Goal: Transaction & Acquisition: Purchase product/service

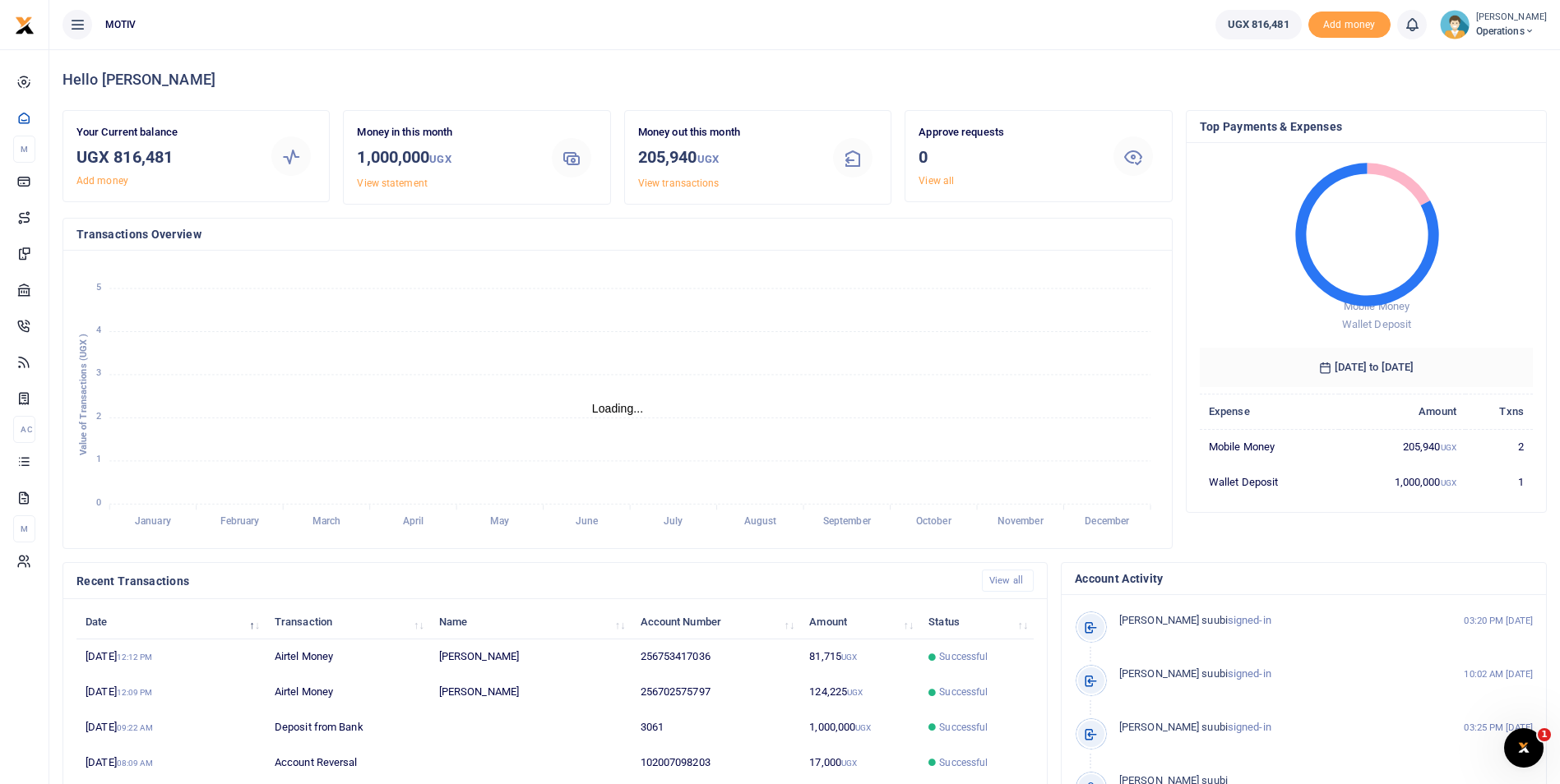
scroll to position [13, 13]
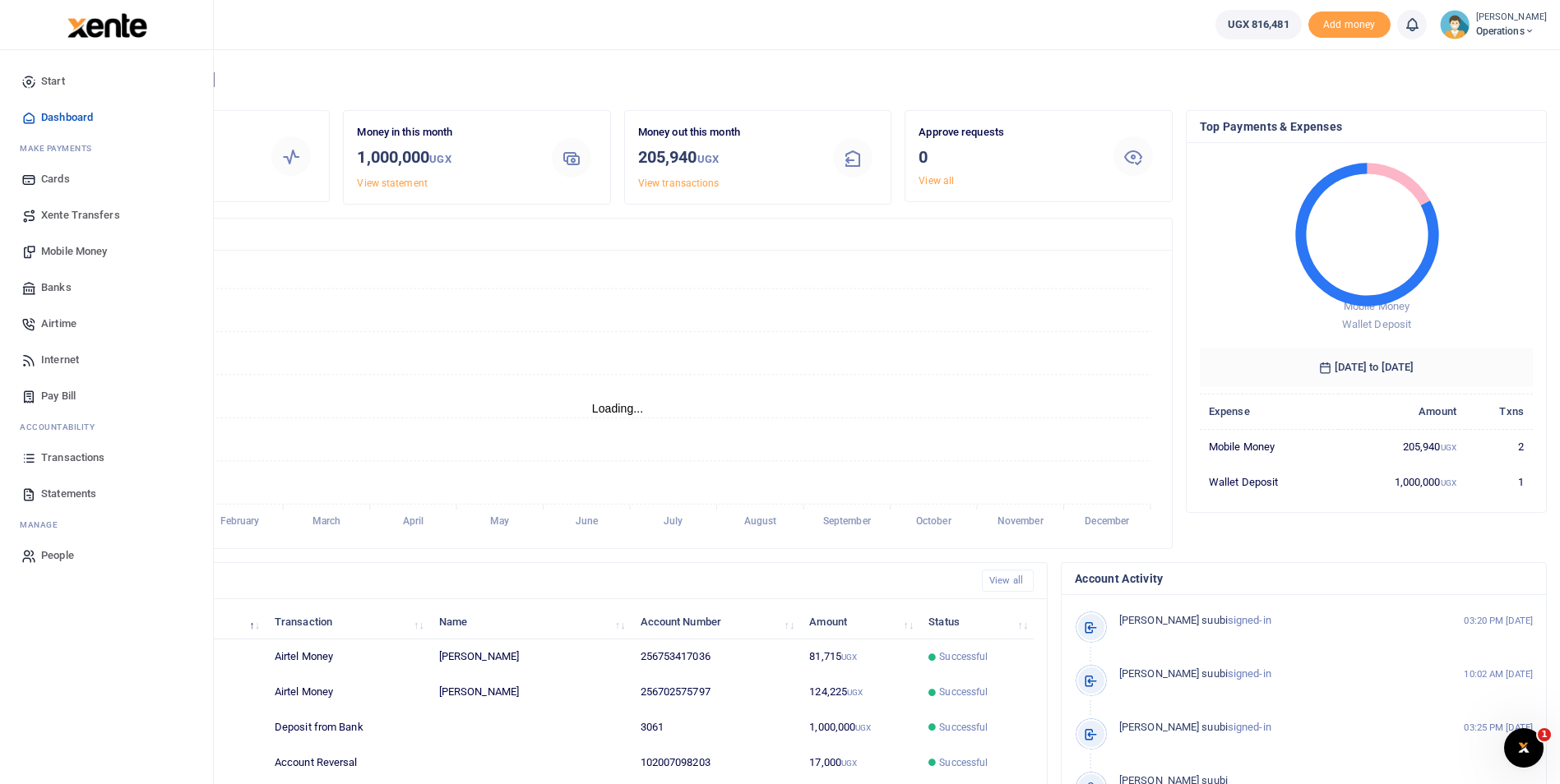
click at [70, 245] on span "Mobile Money" at bounding box center [74, 251] width 66 height 16
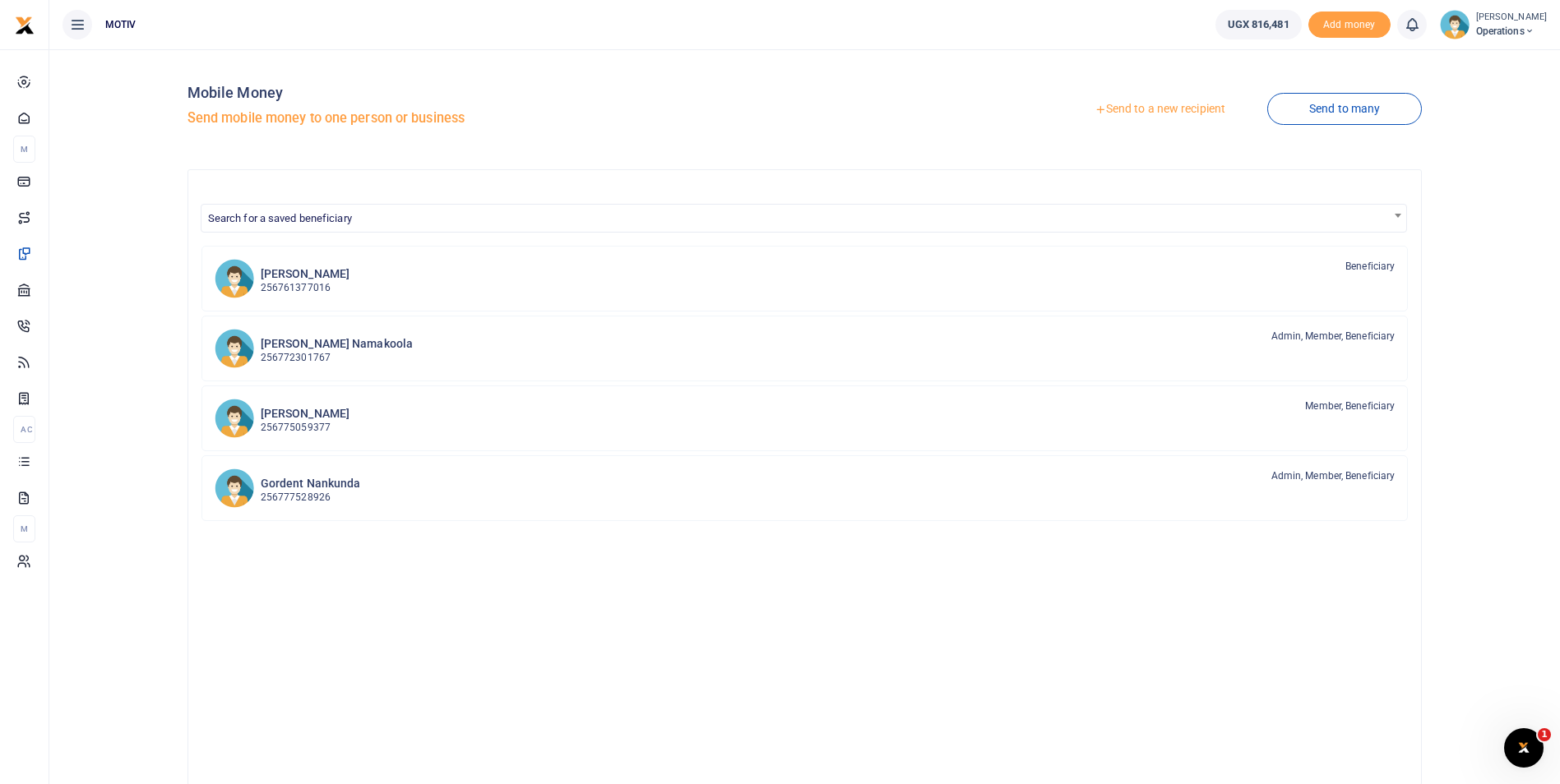
click at [1167, 106] on link "Send to a new recipient" at bounding box center [1160, 109] width 215 height 30
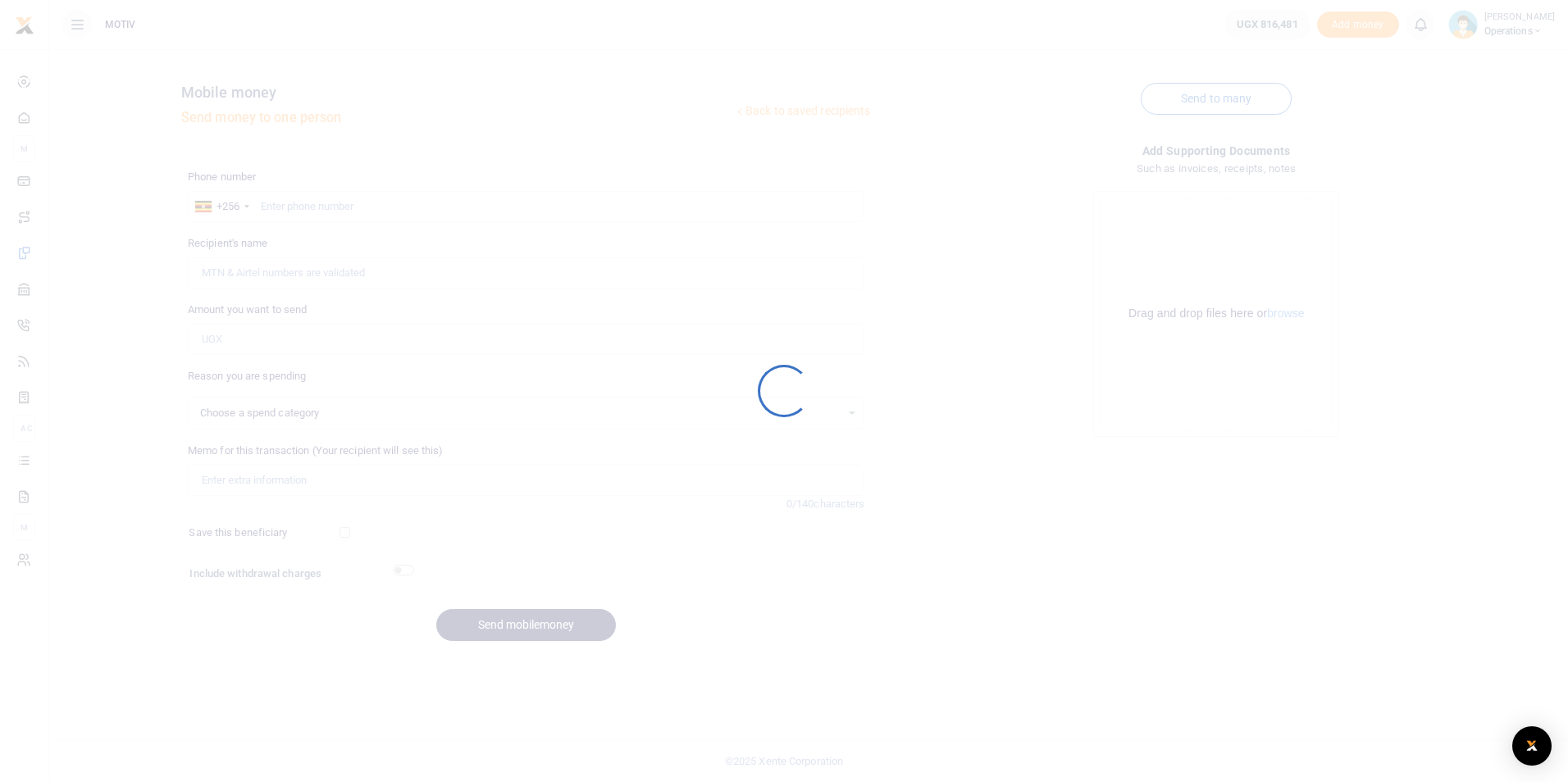
select select
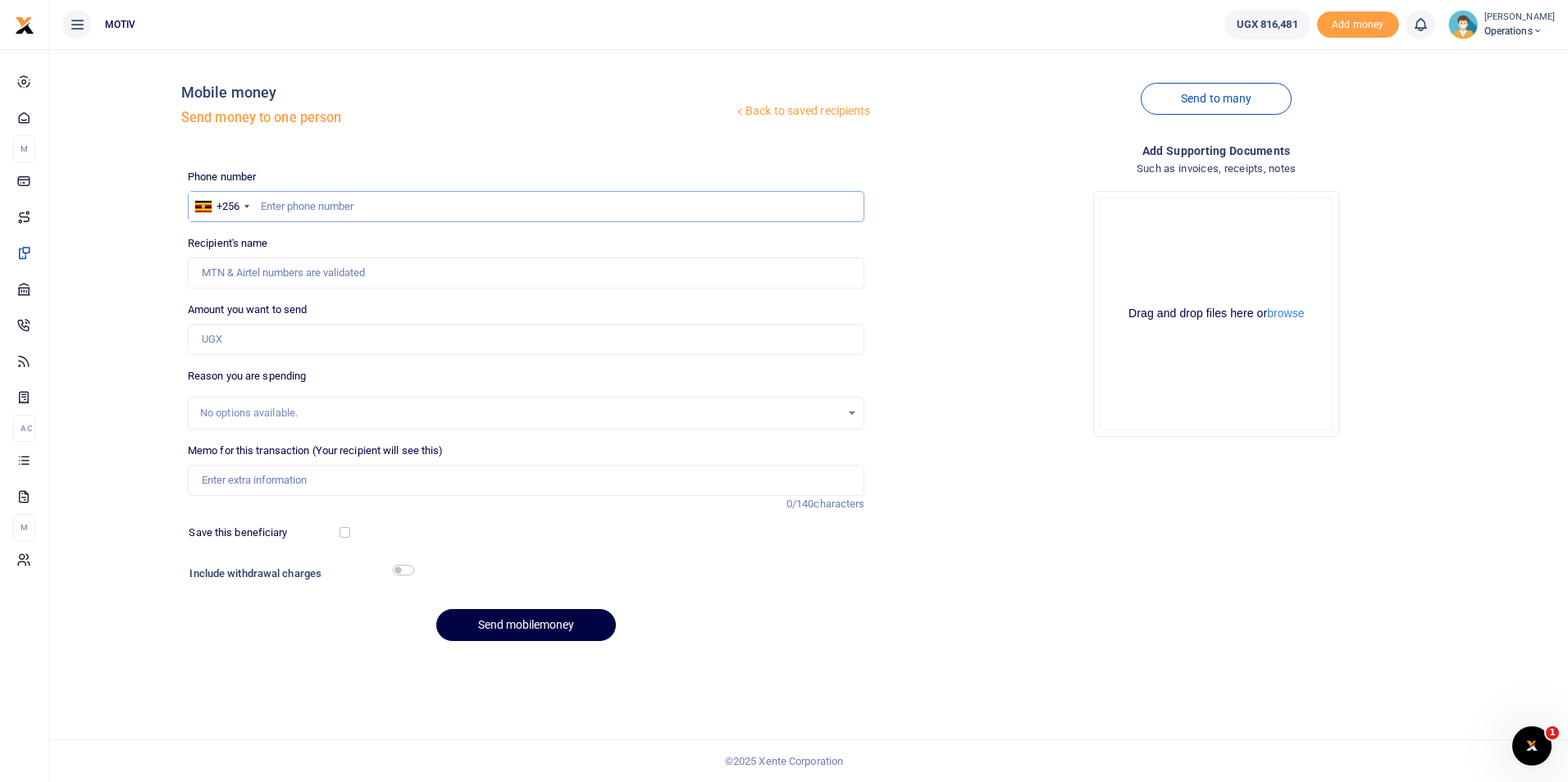
click at [296, 207] on input "text" at bounding box center [526, 206] width 677 height 31
type input "755511103"
click at [141, 317] on div "Back to saved recipients Mobile money Send money to one person Send to many Pho…" at bounding box center [809, 358] width 1506 height 592
type input "Micheal Okwasi"
click at [215, 339] on input "Amount you want to send" at bounding box center [526, 339] width 677 height 31
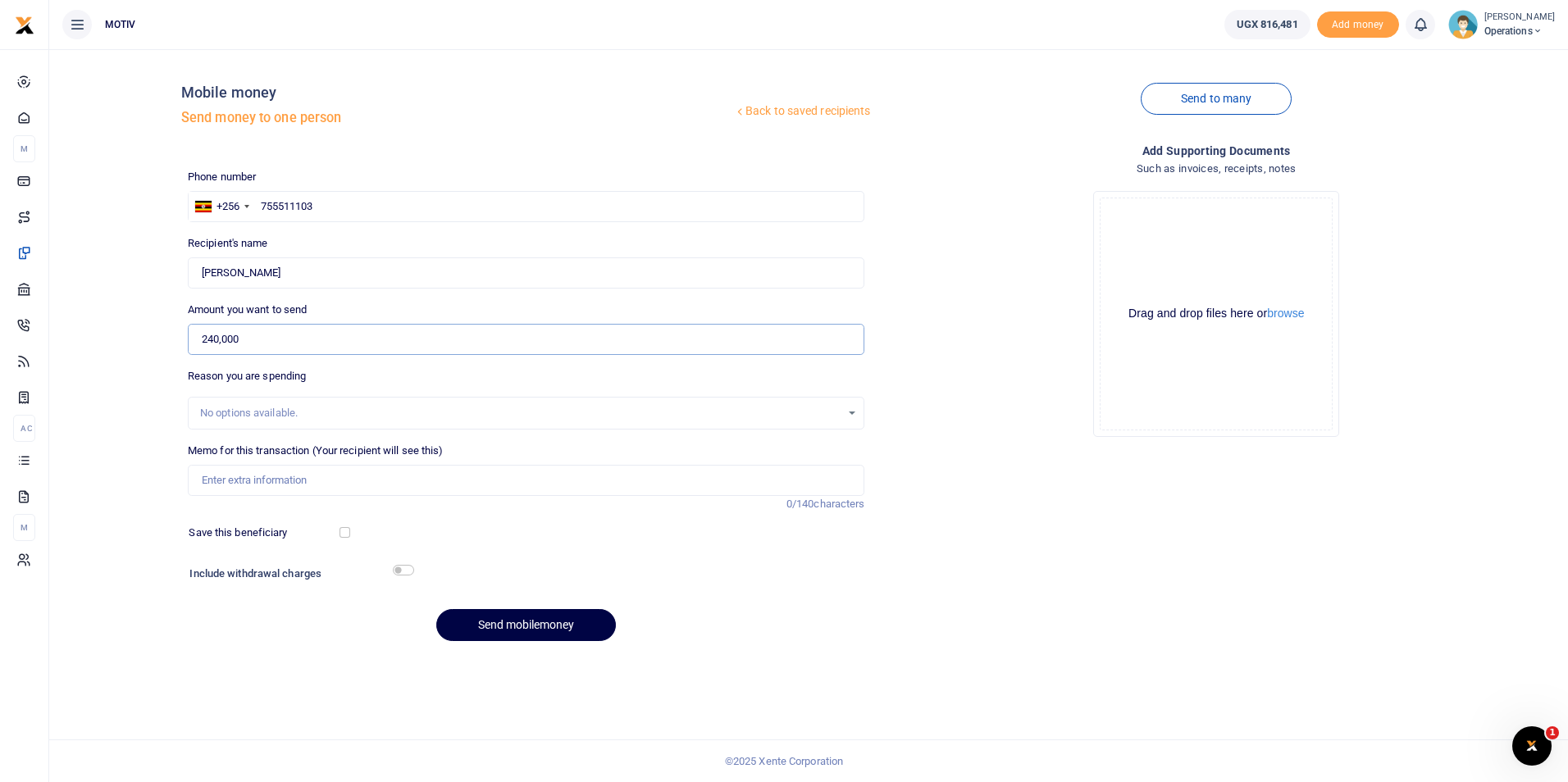
type input "240,000"
click at [143, 391] on div "Back to saved recipients Mobile money Send money to one person Send to many Pho…" at bounding box center [809, 358] width 1506 height 592
click at [249, 483] on input "Memo for this transaction (Your recipient will see this)" at bounding box center [526, 480] width 677 height 31
type input "OPSY25PV0086 Facilitaion for transport, meals and Accommodation"
click at [344, 536] on input "checkbox" at bounding box center [345, 532] width 11 height 11
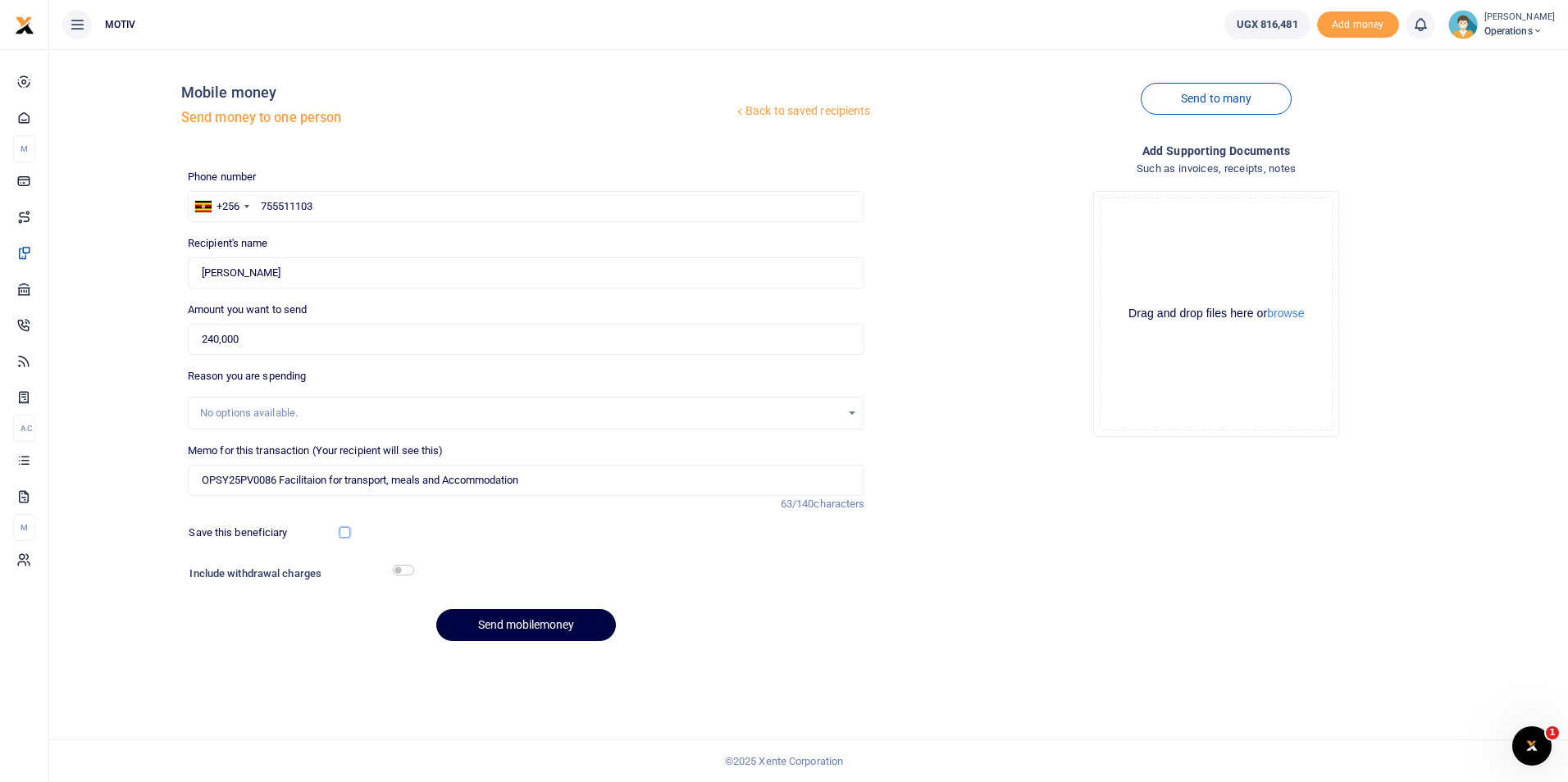
checkbox input "true"
click at [409, 570] on input "checkbox" at bounding box center [403, 570] width 21 height 11
checkbox input "true"
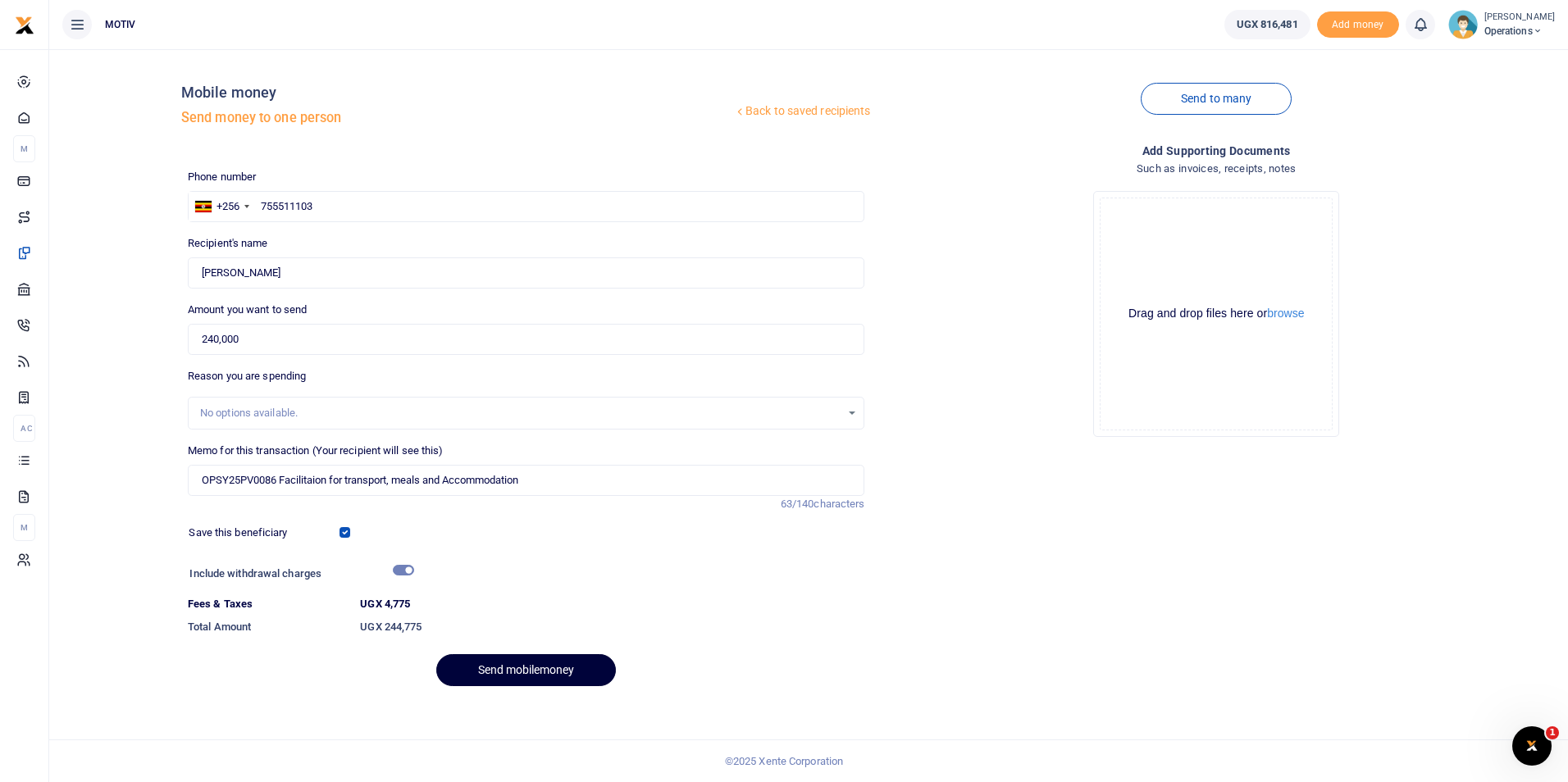
click at [502, 676] on button "Send mobilemoney" at bounding box center [525, 671] width 179 height 32
